Goal: Use online tool/utility: Utilize a website feature to perform a specific function

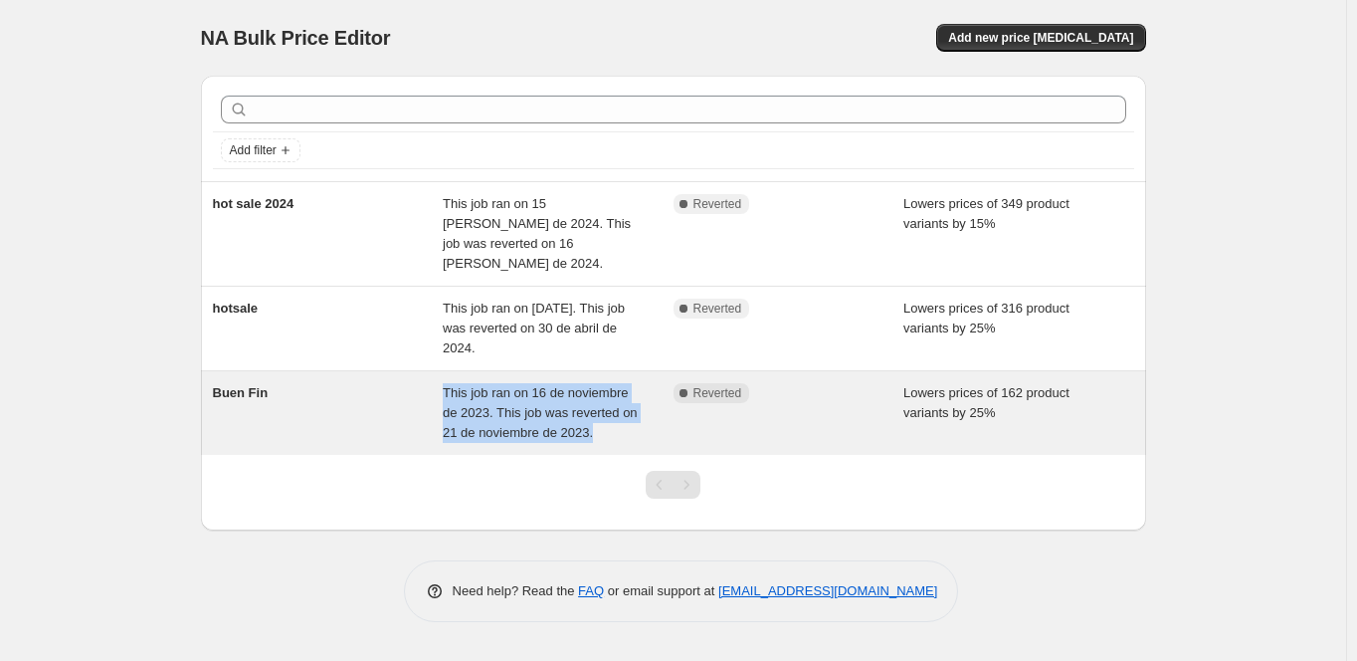
drag, startPoint x: 654, startPoint y: 425, endPoint x: 442, endPoint y: 369, distance: 219.1
click at [442, 371] on div "Buen Fin This job ran on 16 de noviembre de 2023. This job was reverted on 21 d…" at bounding box center [673, 413] width 945 height 84
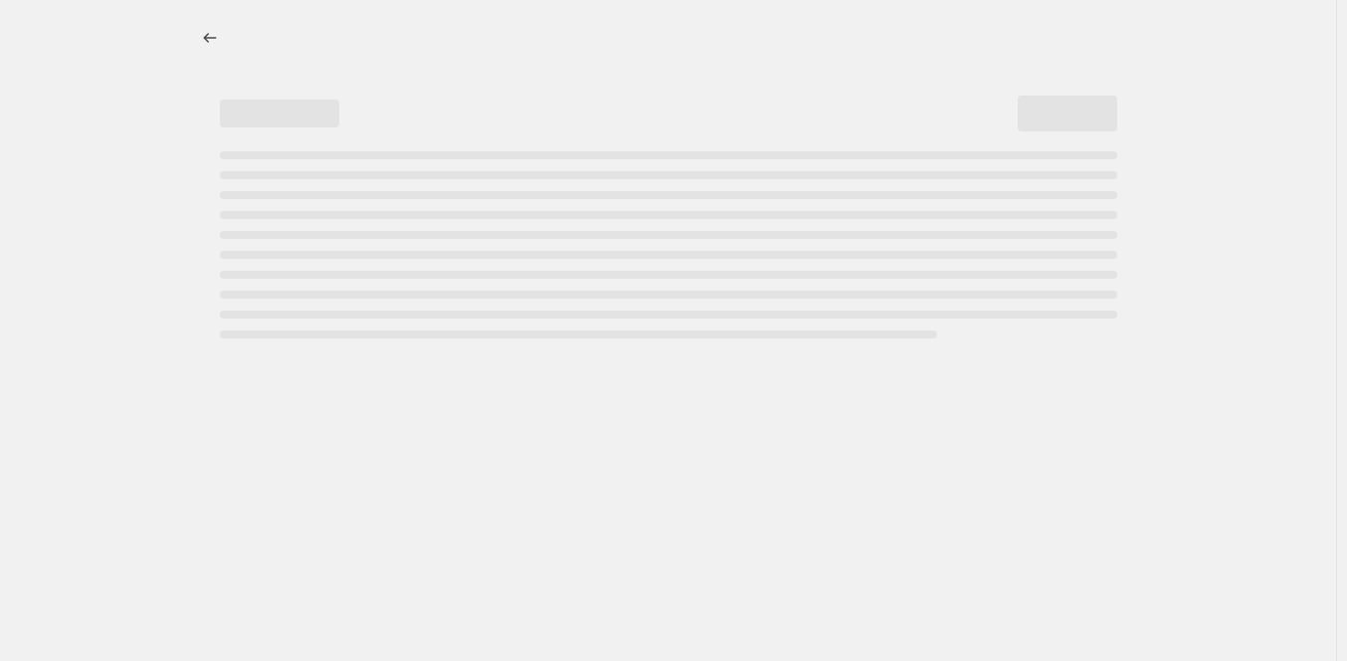
select select "percentage"
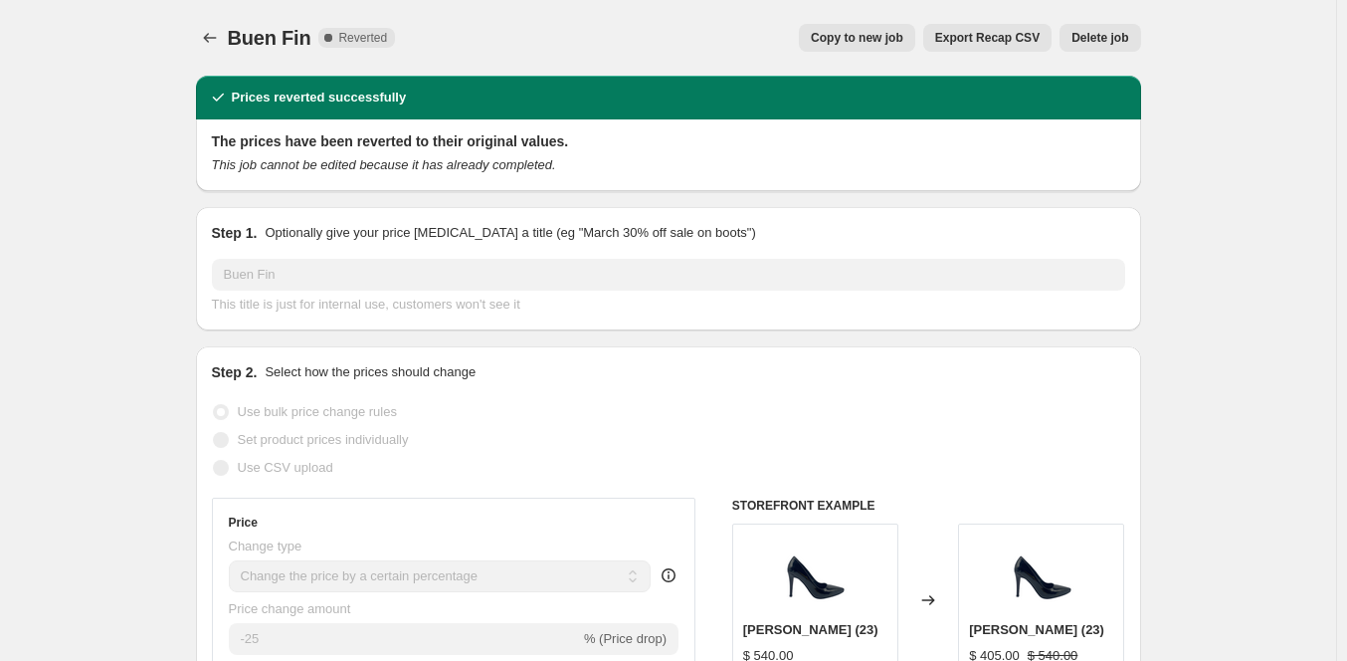
drag, startPoint x: 468, startPoint y: 379, endPoint x: 87, endPoint y: 355, distance: 381.8
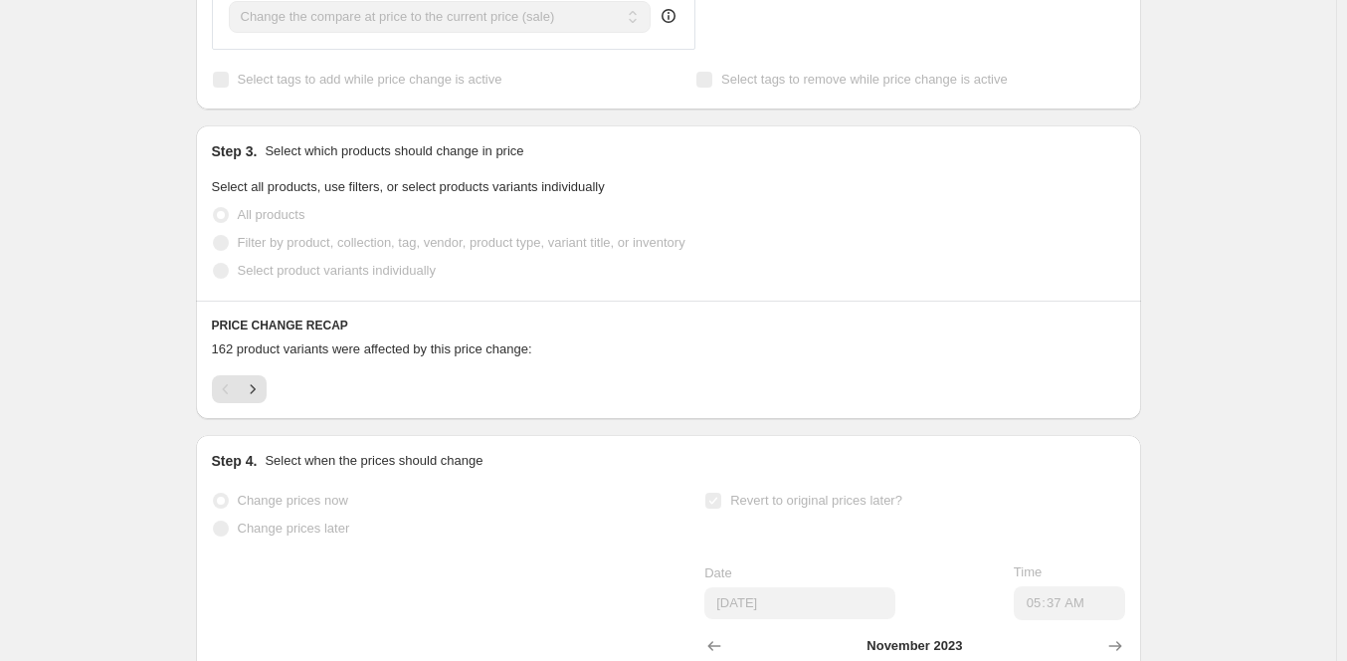
scroll to position [1060, 0]
